Goal: Information Seeking & Learning: Learn about a topic

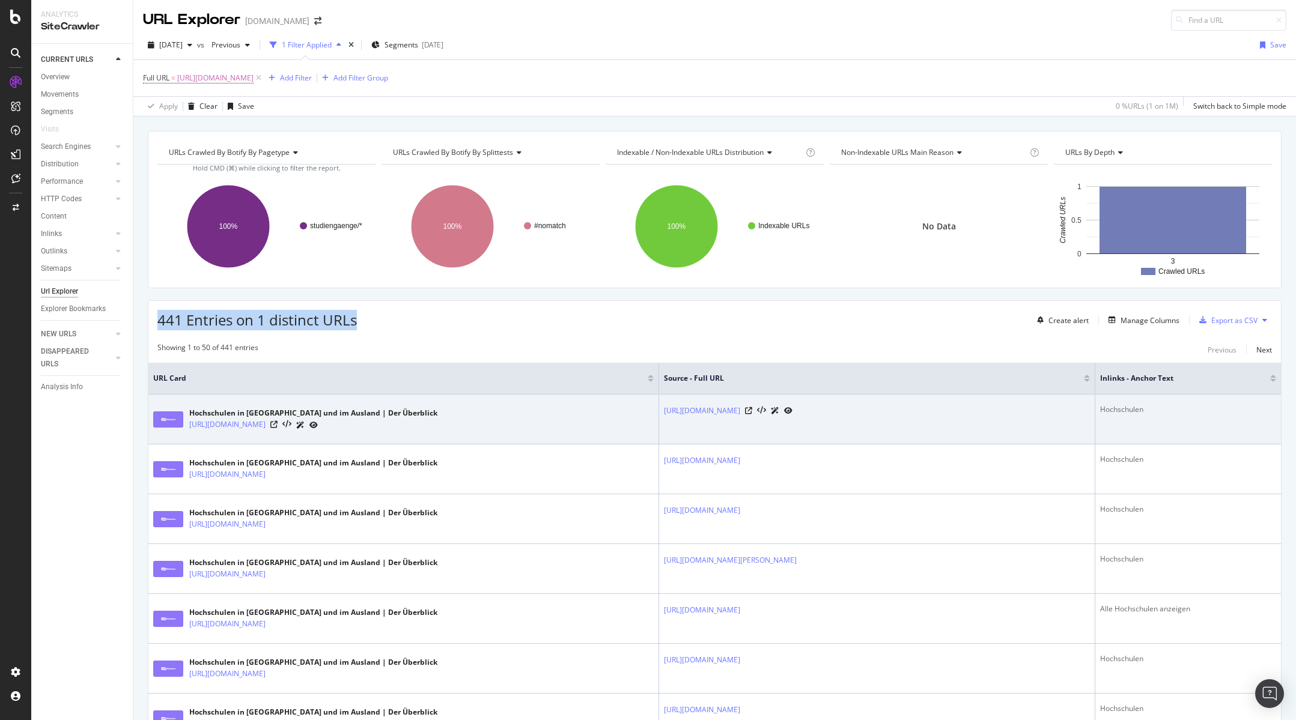
click at [318, 425] on icon at bounding box center [313, 425] width 8 height 7
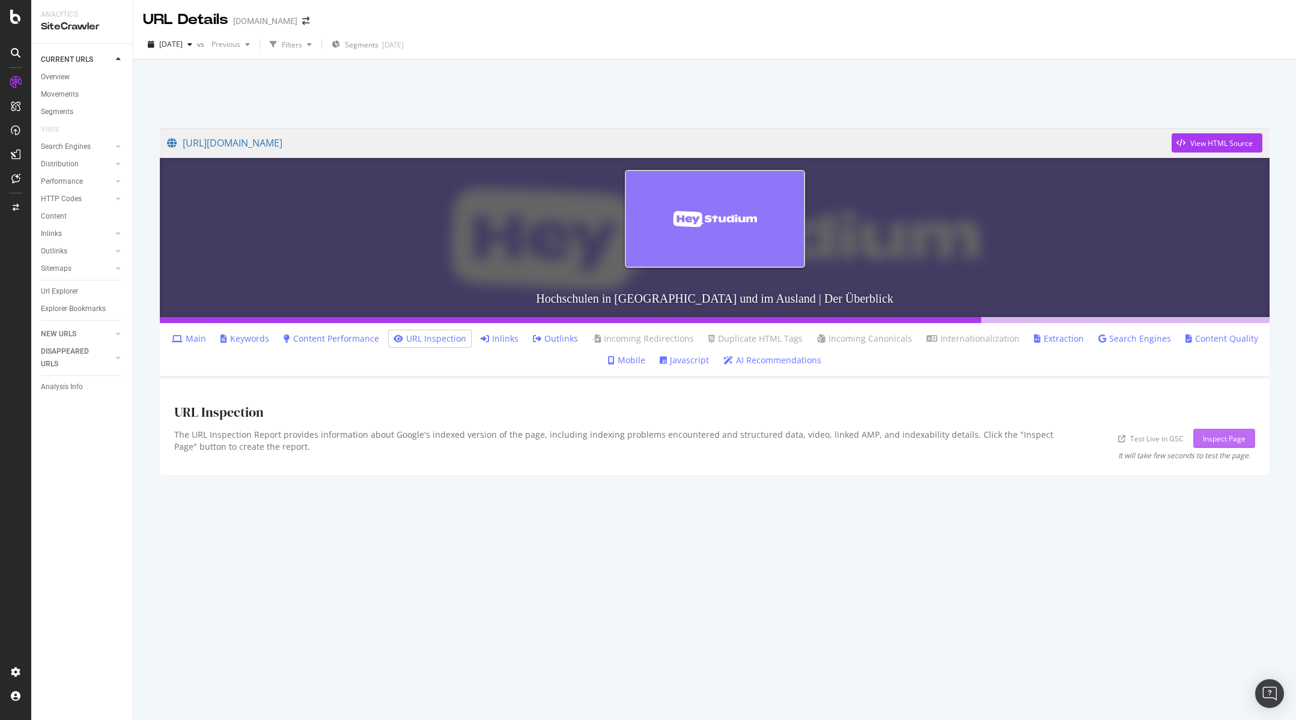
click at [1234, 440] on div "Inspect Page" at bounding box center [1224, 439] width 43 height 10
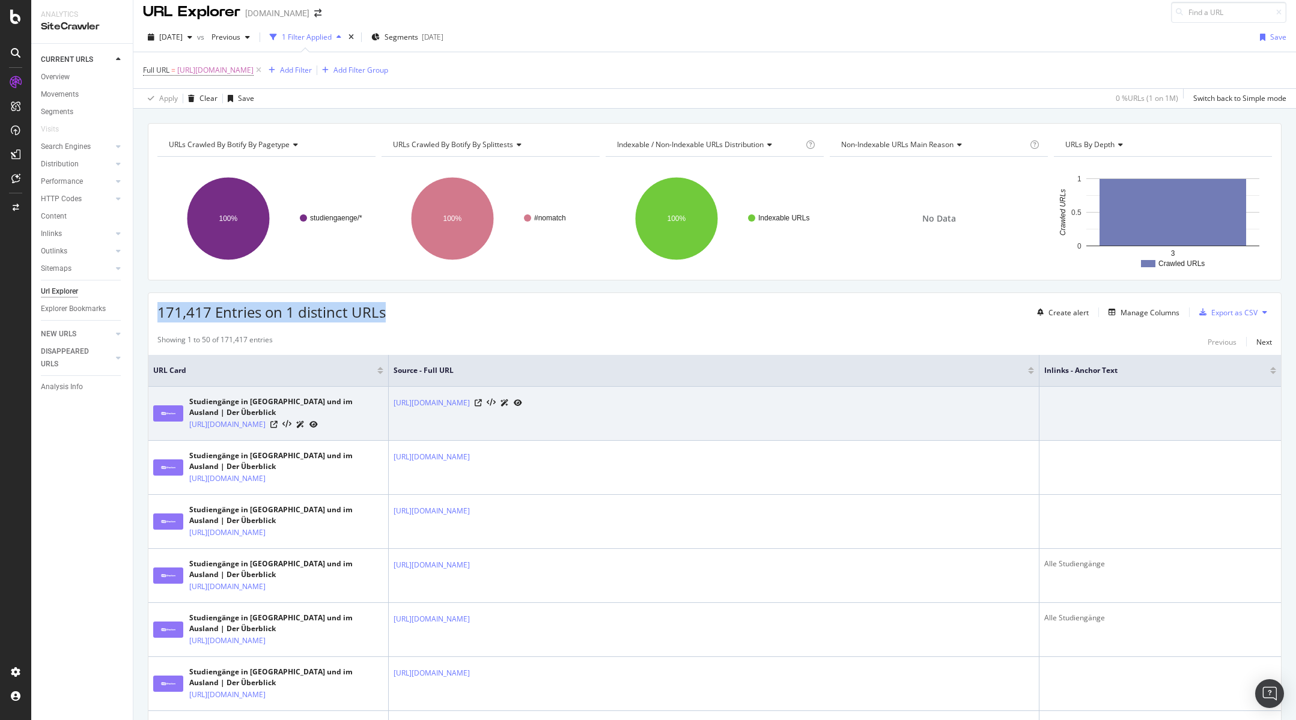
scroll to position [8, 0]
click at [318, 428] on icon at bounding box center [313, 423] width 8 height 7
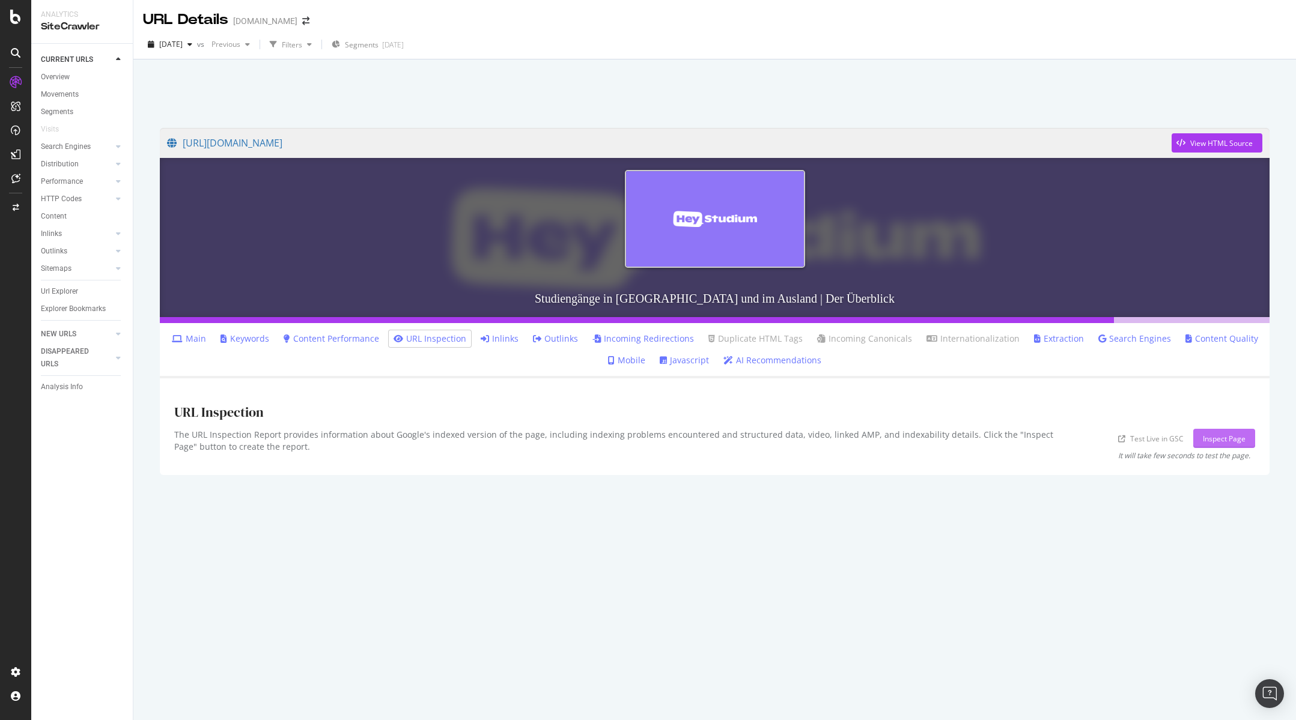
click at [1231, 438] on div "Inspect Page" at bounding box center [1224, 439] width 43 height 10
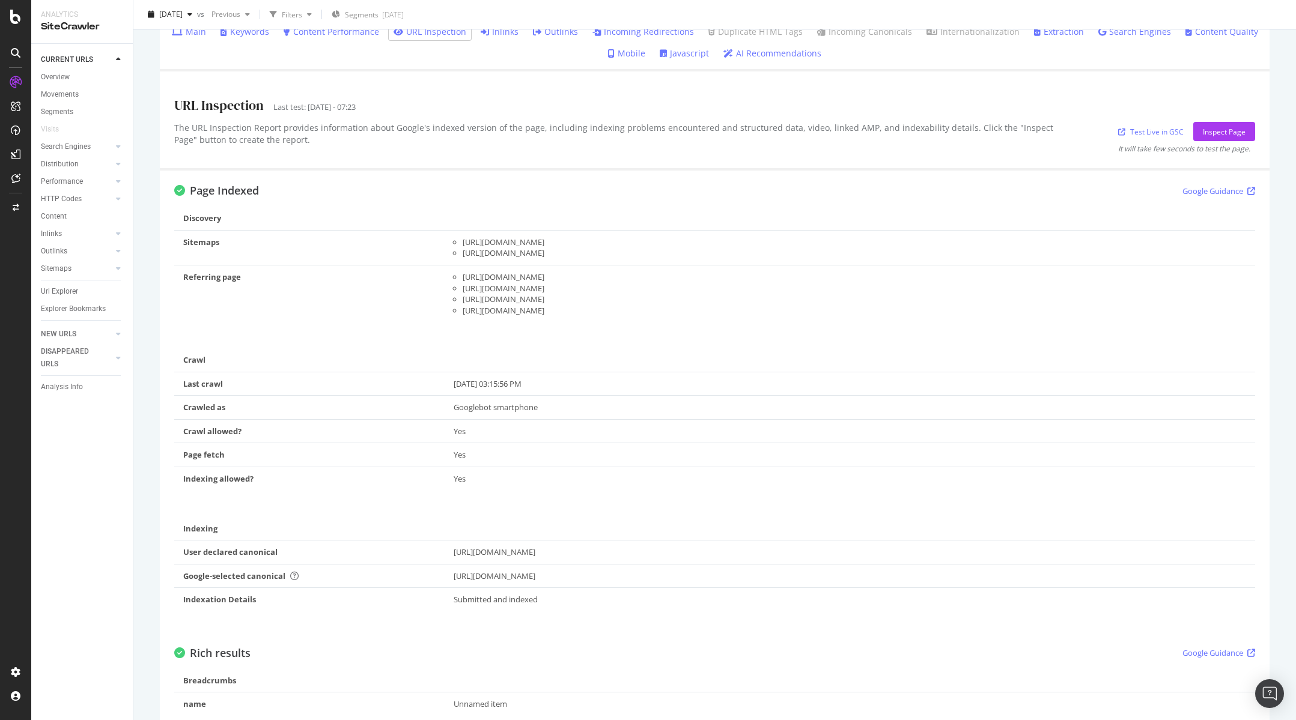
scroll to position [341, 0]
